Goal: Information Seeking & Learning: Learn about a topic

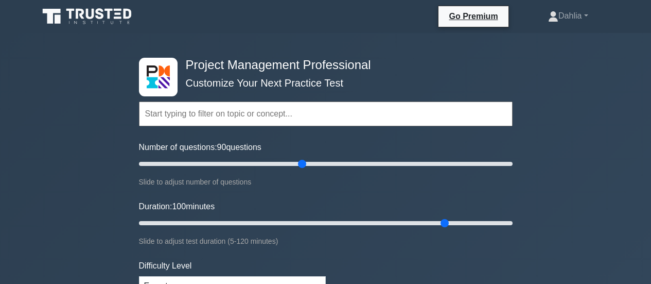
select select "expert"
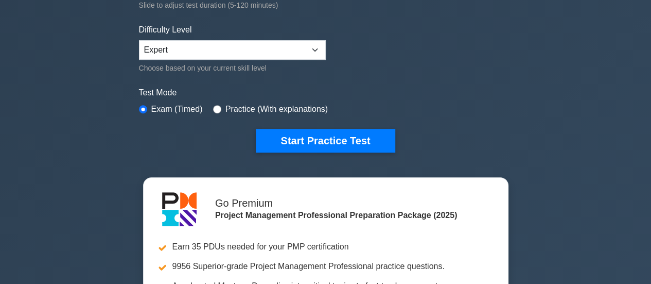
scroll to position [241, 0]
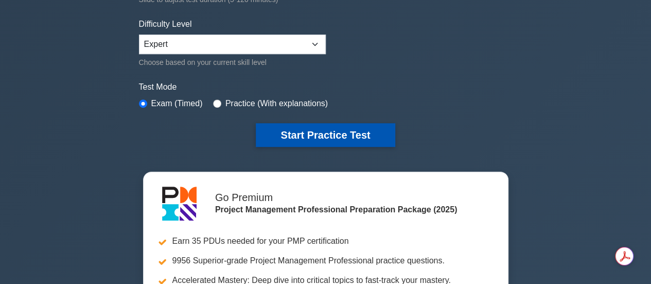
click at [359, 142] on button "Start Practice Test" at bounding box center [325, 135] width 139 height 24
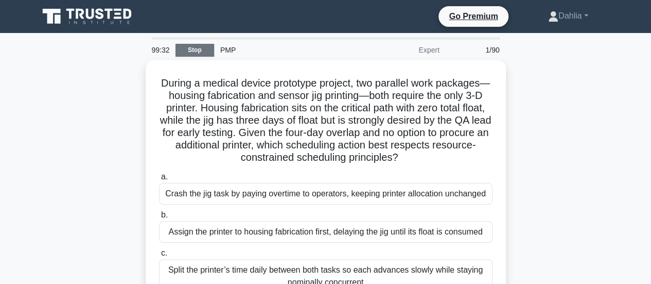
click at [194, 49] on link "Stop" at bounding box center [194, 50] width 39 height 13
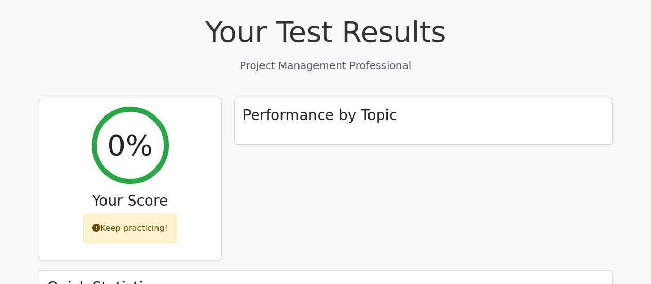
scroll to position [43, 0]
